Goal: Navigation & Orientation: Locate item on page

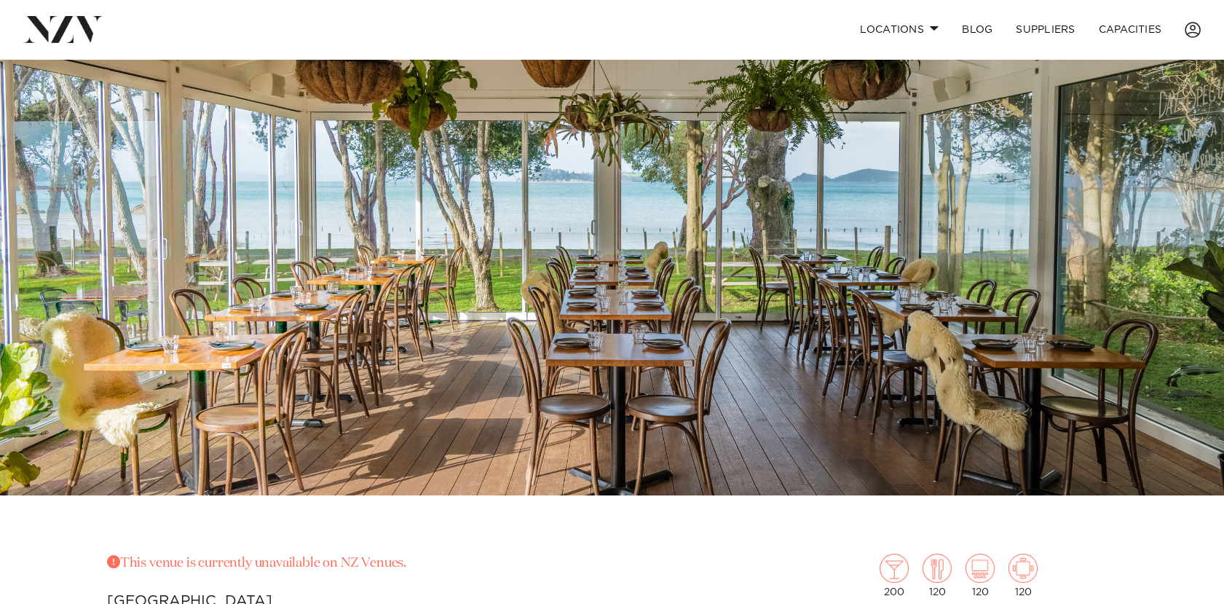
scroll to position [57, 0]
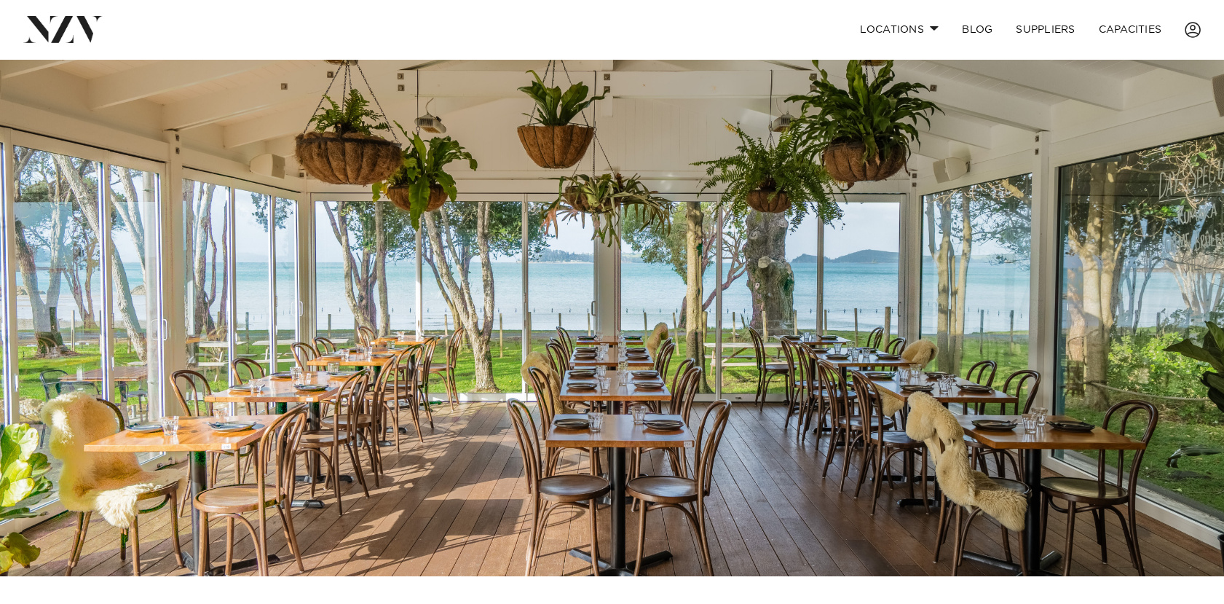
click at [1183, 310] on img at bounding box center [612, 289] width 1224 height 574
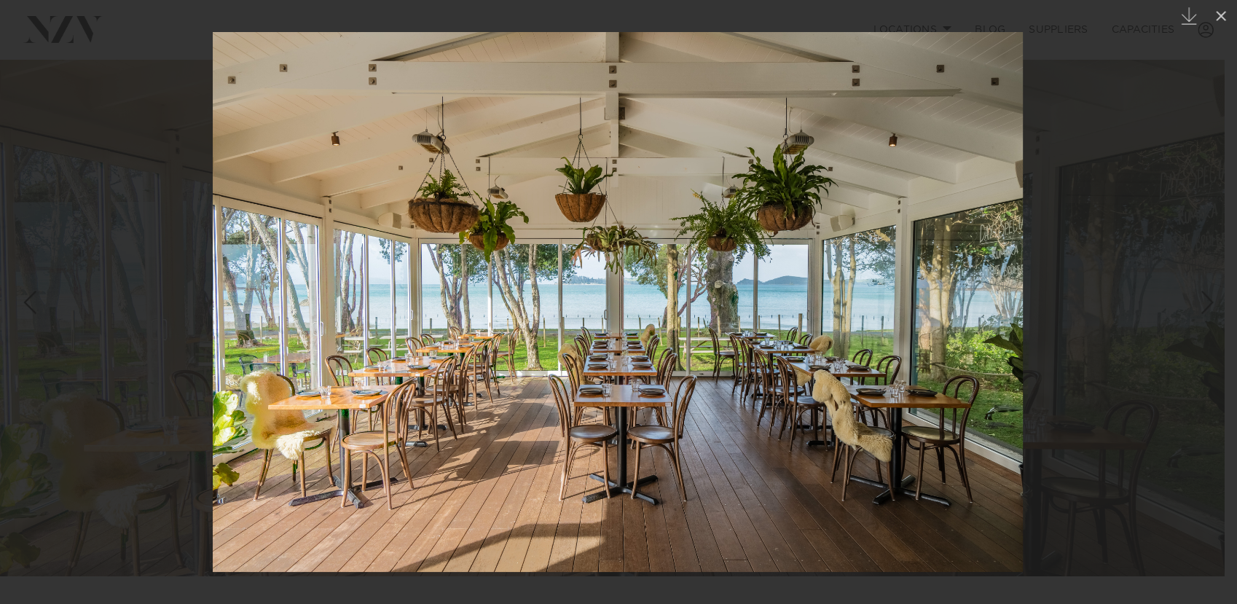
click at [1183, 310] on div at bounding box center [618, 302] width 1237 height 604
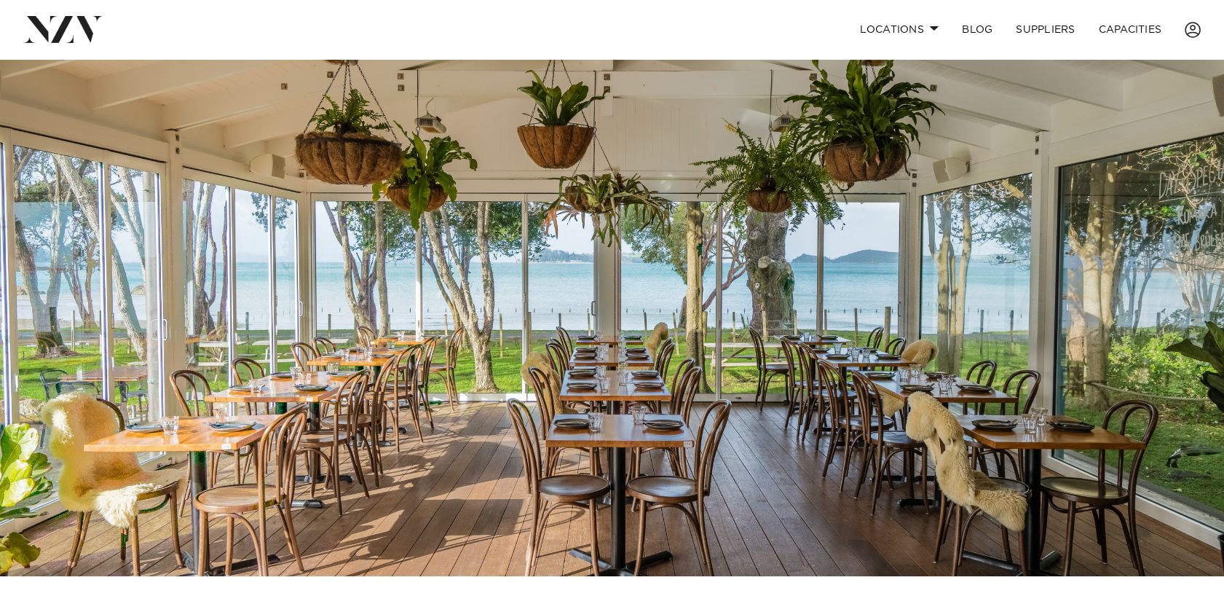
click at [1183, 310] on img at bounding box center [612, 289] width 1224 height 574
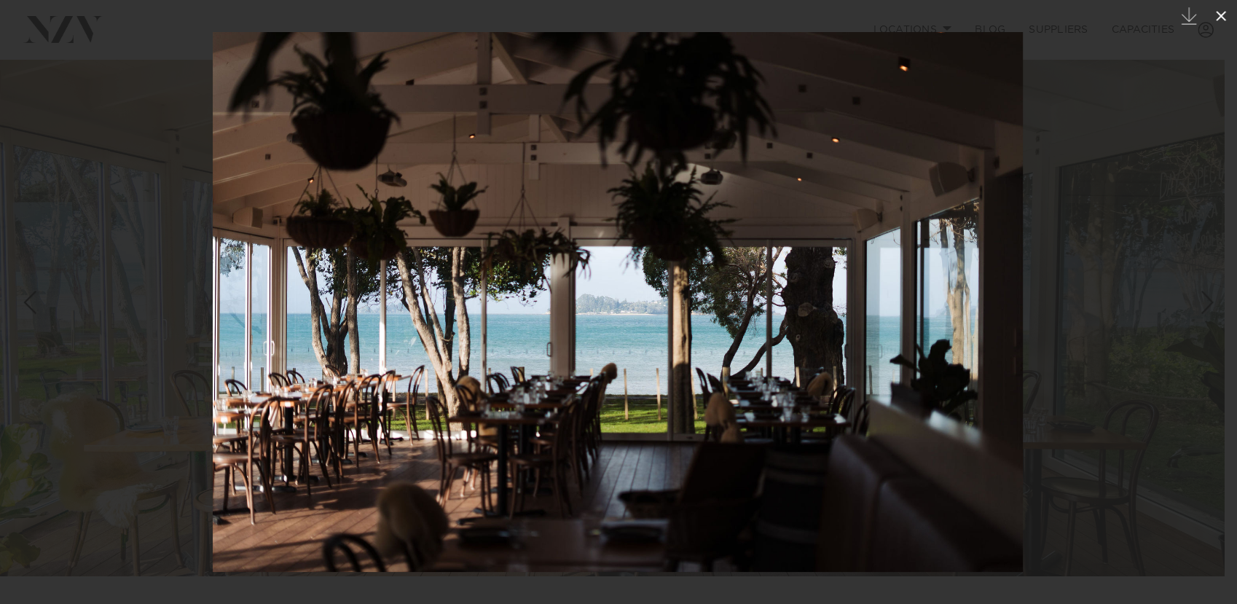
click at [1218, 11] on icon at bounding box center [1220, 15] width 17 height 17
